Goal: Find specific page/section: Find specific page/section

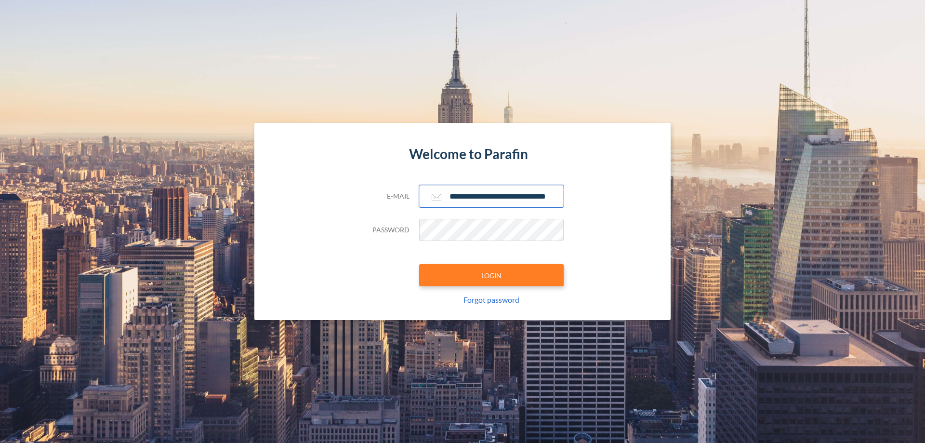
type input "**********"
click at [491, 275] on button "LOGIN" at bounding box center [491, 275] width 145 height 22
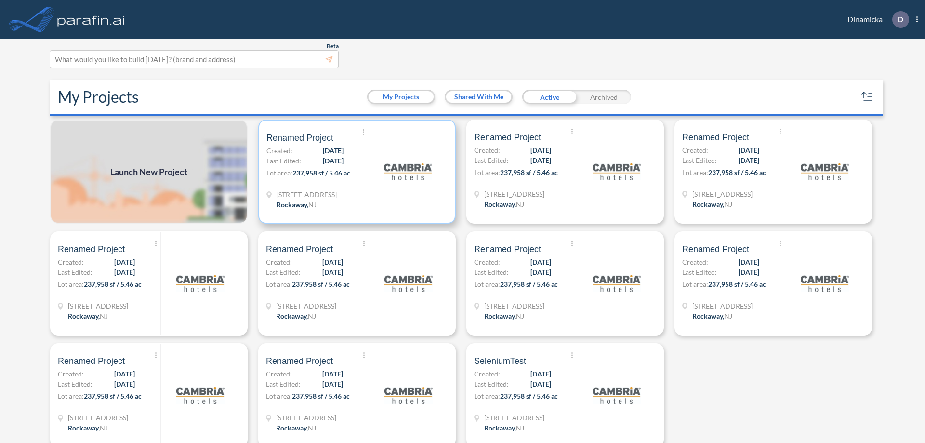
scroll to position [2, 0]
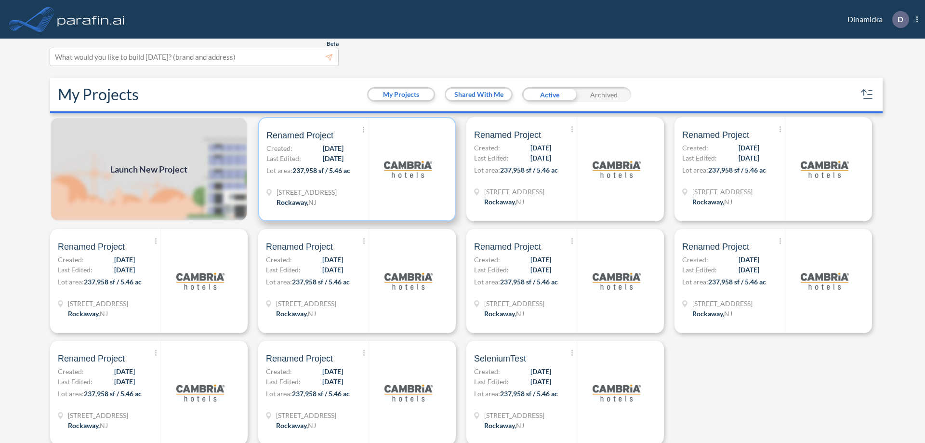
click at [355, 169] on p "Lot area: 237,958 sf / 5.46 ac" at bounding box center [317, 172] width 102 height 14
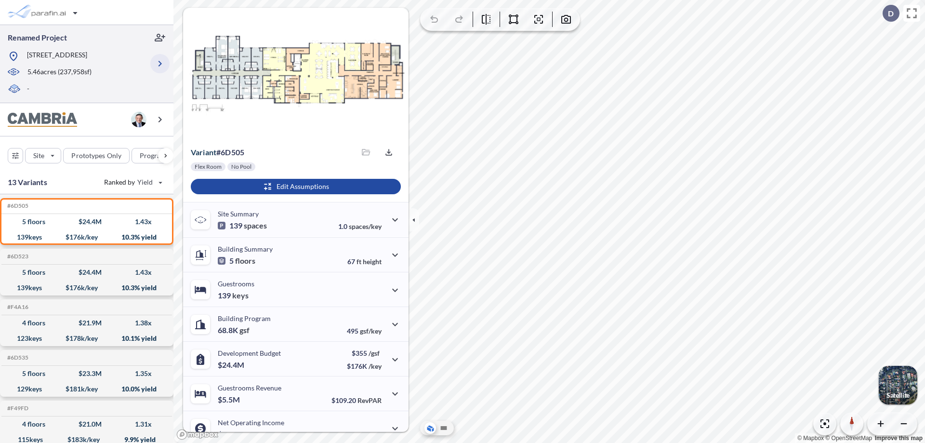
click at [160, 64] on icon "button" at bounding box center [160, 64] width 12 height 12
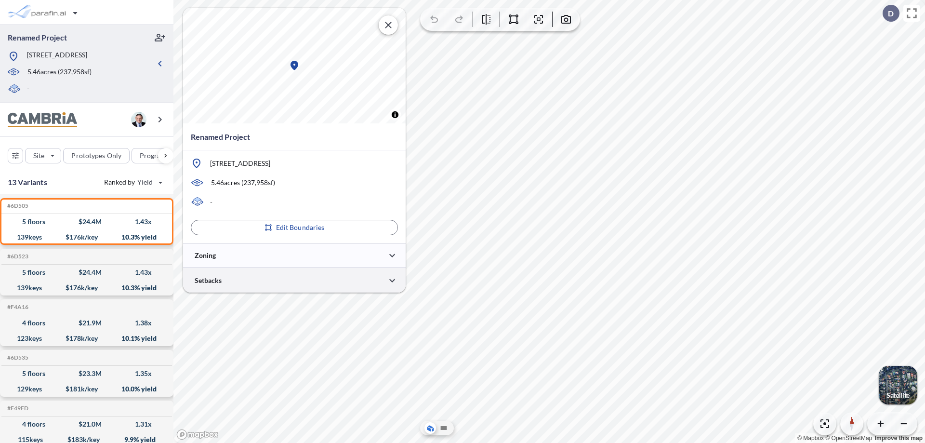
click at [294, 280] on div at bounding box center [294, 280] width 223 height 25
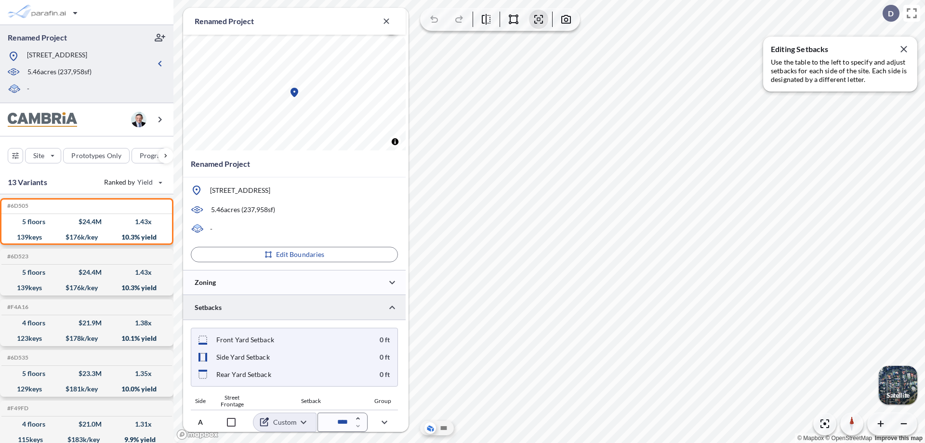
scroll to position [346, 0]
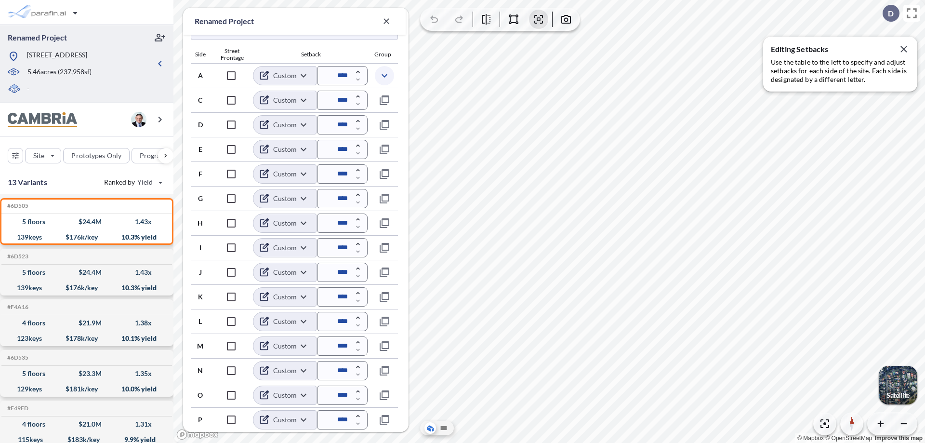
click at [384, 75] on icon "button" at bounding box center [385, 76] width 12 height 12
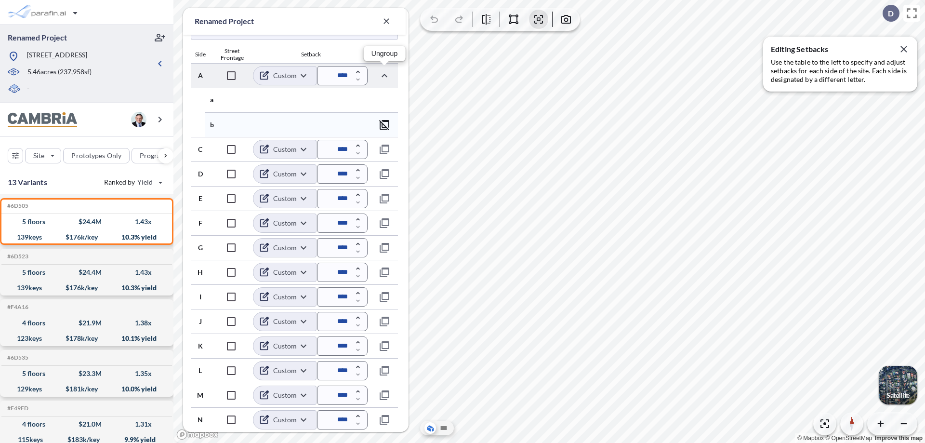
scroll to position [396, 0]
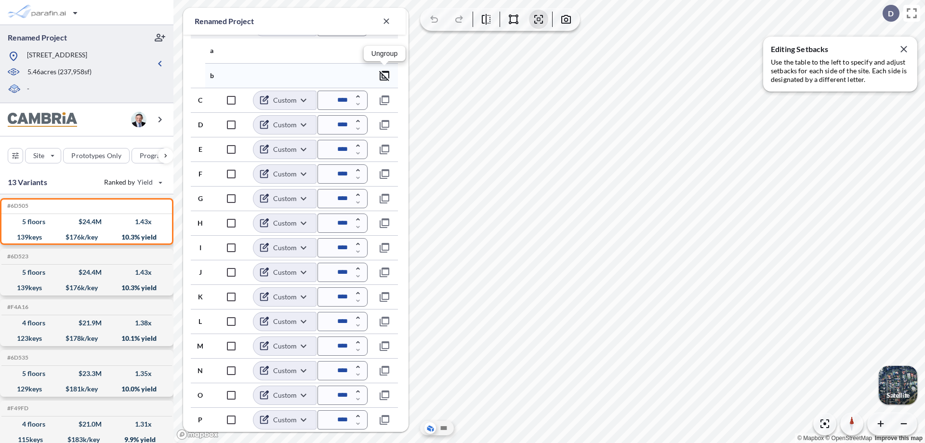
click at [385, 75] on icon "button" at bounding box center [385, 76] width 12 height 12
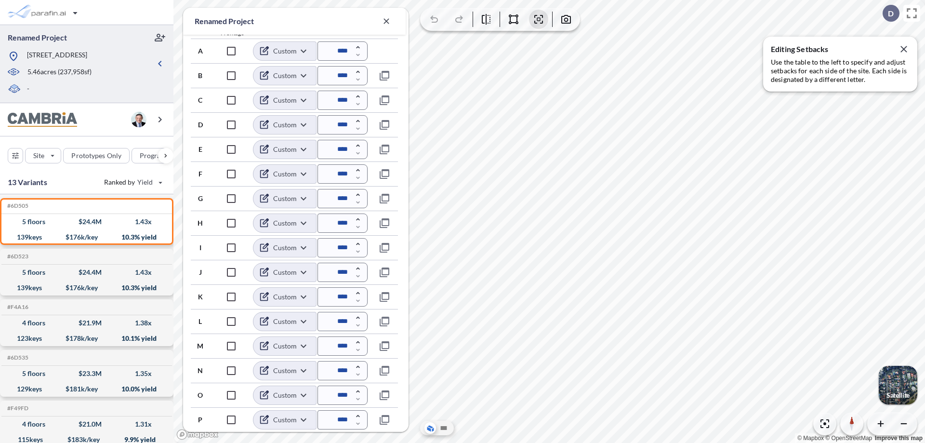
scroll to position [371, 0]
